Goal: Task Accomplishment & Management: Manage account settings

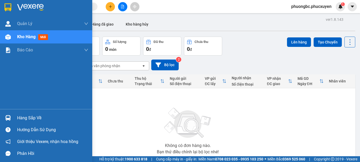
click at [20, 118] on div "Hàng sắp về" at bounding box center [52, 118] width 71 height 8
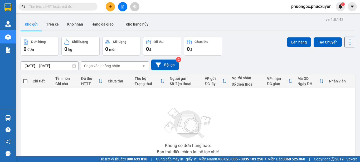
click at [271, 130] on section "Kết quả tìm kiếm ( 0 ) Bộ lọc No Data phuongbc.phucxuyen 1 [PERSON_NAME] lý gia…" at bounding box center [180, 81] width 360 height 162
click at [75, 26] on button "Kho nhận" at bounding box center [75, 24] width 24 height 13
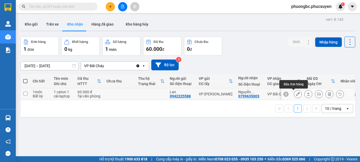
click at [296, 95] on icon at bounding box center [298, 94] width 4 height 4
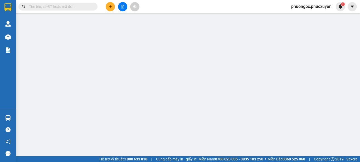
type input "0942225588"
type input "Lan"
type input "0799635003"
type input "[PERSON_NAME]"
type input "60.000"
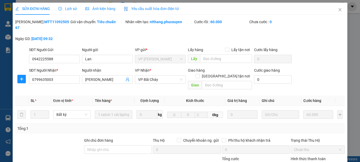
drag, startPoint x: 60, startPoint y: 22, endPoint x: 28, endPoint y: 25, distance: 32.3
click at [28, 25] on div "Mã ĐH: MTT1109250567" at bounding box center [42, 27] width 55 height 17
copy b "MTT1109250567"
drag, startPoint x: 60, startPoint y: 51, endPoint x: 20, endPoint y: 51, distance: 40.3
click at [20, 51] on div "SĐT Người Gửi 0942225588 0942225588 Người gửi Lan VP gửi * VP [PERSON_NAME] Lấy…" at bounding box center [180, 56] width 331 height 18
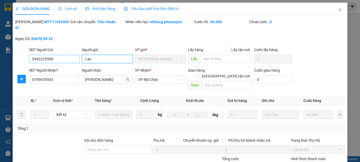
drag, startPoint x: 93, startPoint y: 54, endPoint x: 70, endPoint y: 53, distance: 23.0
click at [70, 53] on div "SĐT Người Gửi 0942225588 Người gửi [PERSON_NAME] VP gửi * VP [PERSON_NAME] Lấy …" at bounding box center [187, 56] width 318 height 18
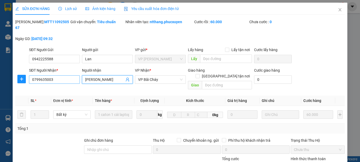
drag, startPoint x: 120, startPoint y: 74, endPoint x: 66, endPoint y: 74, distance: 54.3
click at [66, 74] on div "SĐT Người Nhận * 0799635003 Người nhận [PERSON_NAME] VP Nhận * VP Bãi Cháy Giao…" at bounding box center [187, 80] width 318 height 24
drag, startPoint x: 56, startPoint y: 74, endPoint x: 6, endPoint y: 74, distance: 49.6
click at [6, 74] on div "SỬA ĐƠN HÀNG Lịch sử Ảnh kiện hàng Yêu cầu xuất hóa đơn điện tử Total Paid Fee …" at bounding box center [180, 81] width 360 height 162
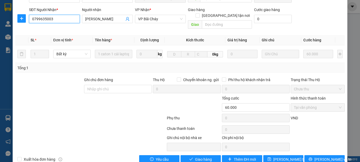
scroll to position [61, 0]
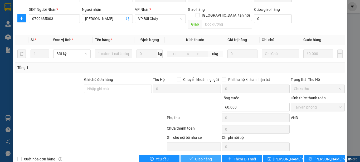
click at [204, 156] on span "Giao hàng" at bounding box center [203, 159] width 17 height 6
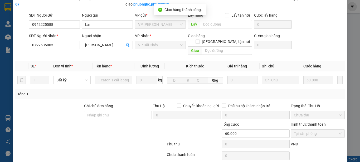
scroll to position [0, 0]
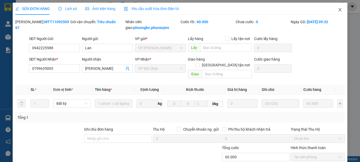
click at [338, 9] on icon "close" at bounding box center [340, 10] width 4 height 4
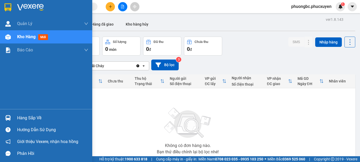
click at [27, 117] on div "Hàng sắp về" at bounding box center [52, 118] width 71 height 8
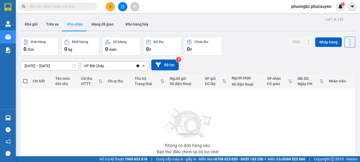
drag, startPoint x: 282, startPoint y: 121, endPoint x: 237, endPoint y: 119, distance: 44.9
click at [282, 122] on section "Kết quả tìm kiếm ( 0 ) Bộ lọc No Data phuongbc.phucxuyen 1 [PERSON_NAME] lý gia…" at bounding box center [180, 81] width 360 height 162
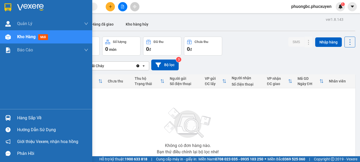
click at [25, 118] on div "Hàng sắp về" at bounding box center [52, 118] width 71 height 8
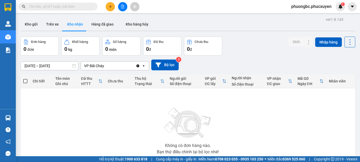
click at [285, 126] on section "Kết quả tìm kiếm ( 0 ) Bộ lọc No Data phuongbc.phucxuyen 1 [PERSON_NAME] lý gia…" at bounding box center [180, 81] width 360 height 162
click at [102, 24] on button "Hàng đã giao" at bounding box center [102, 24] width 31 height 13
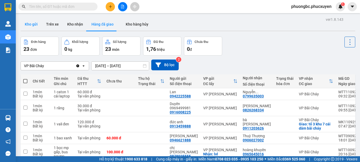
click at [31, 23] on button "Kho gửi" at bounding box center [31, 24] width 21 height 13
